Goal: Task Accomplishment & Management: Manage account settings

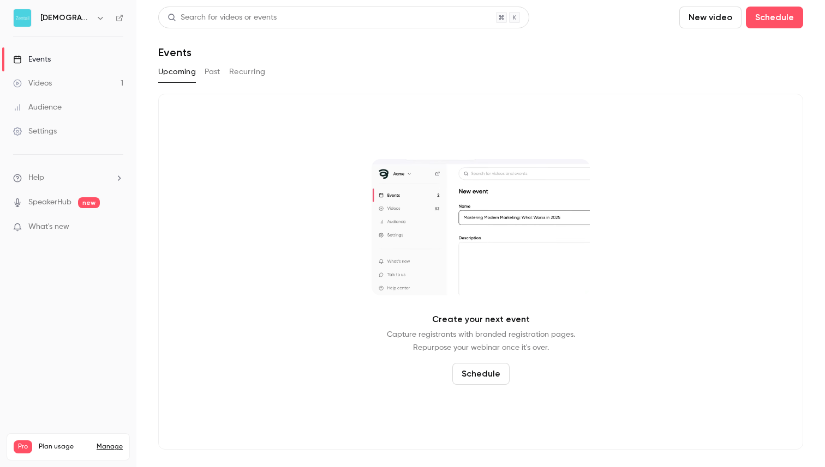
click at [208, 76] on button "Past" at bounding box center [213, 71] width 16 height 17
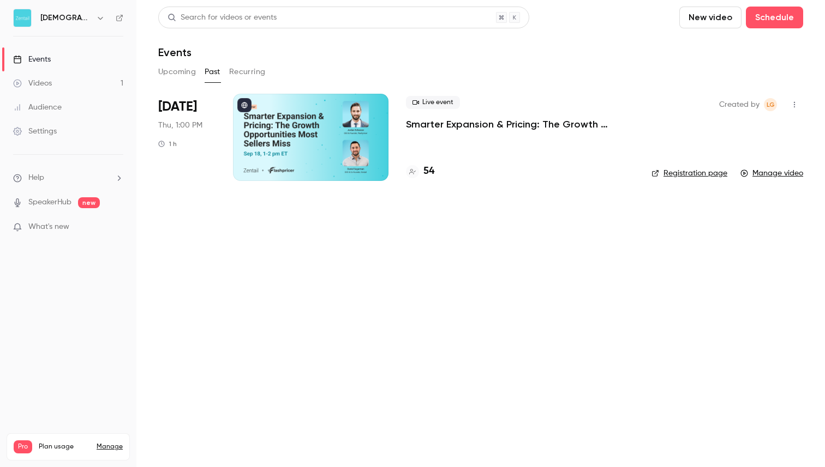
click at [352, 142] on div at bounding box center [310, 137] width 155 height 87
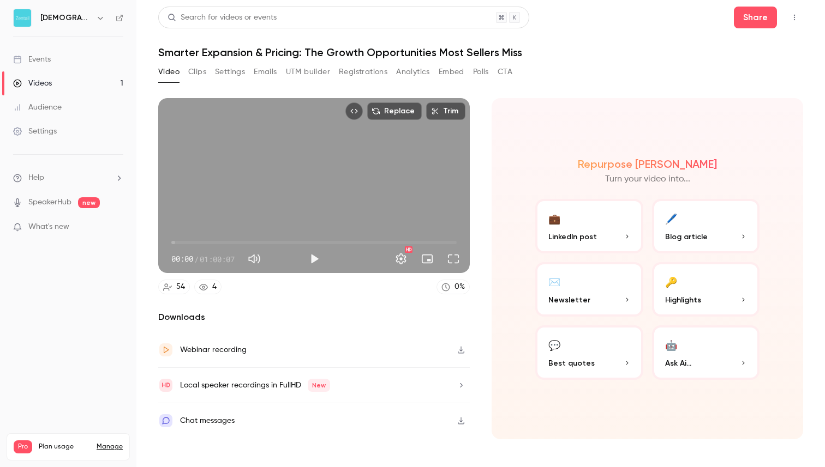
click at [46, 63] on div "Events" at bounding box center [32, 59] width 38 height 11
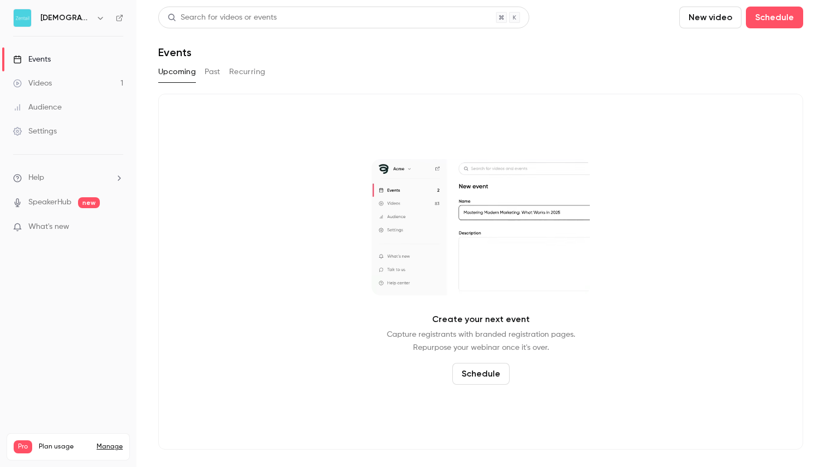
click at [44, 130] on div "Settings" at bounding box center [35, 131] width 44 height 11
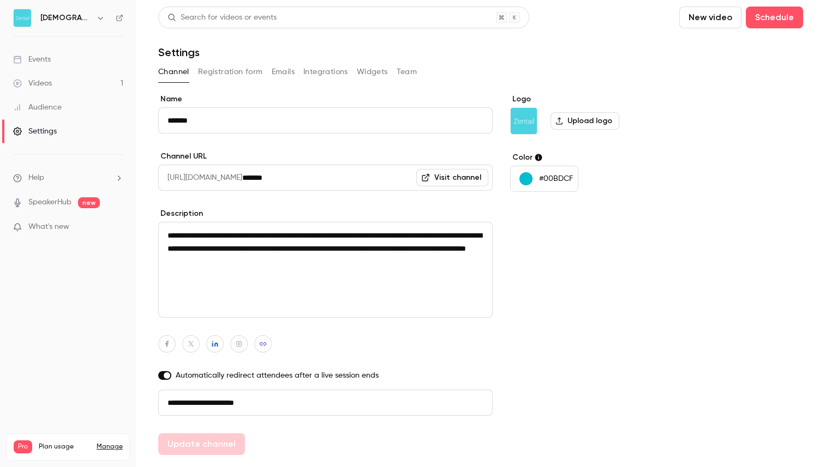
click at [237, 70] on button "Registration form" at bounding box center [230, 71] width 65 height 17
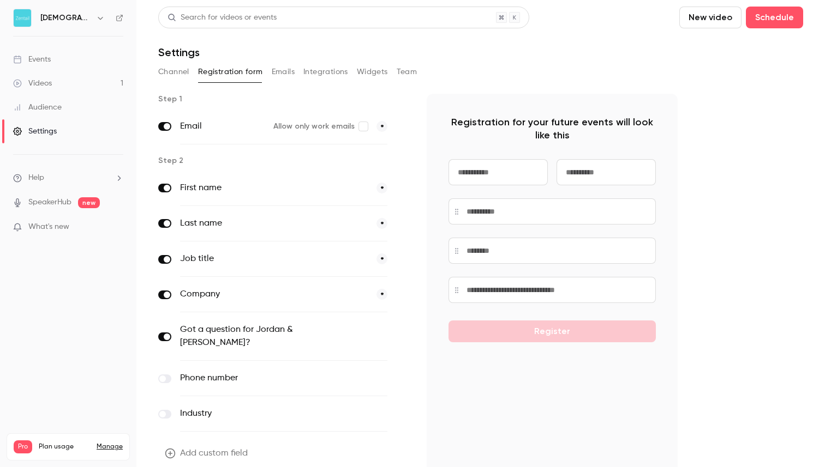
click at [175, 74] on button "Channel" at bounding box center [173, 71] width 31 height 17
